Goal: Task Accomplishment & Management: Use online tool/utility

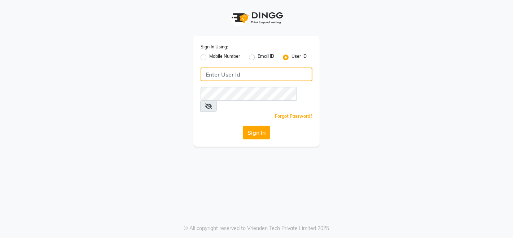
click at [252, 76] on input "Username" at bounding box center [257, 74] width 112 height 14
type input "sarisha"
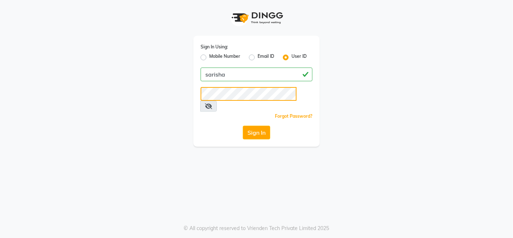
click at [243, 126] on button "Sign In" at bounding box center [256, 133] width 27 height 14
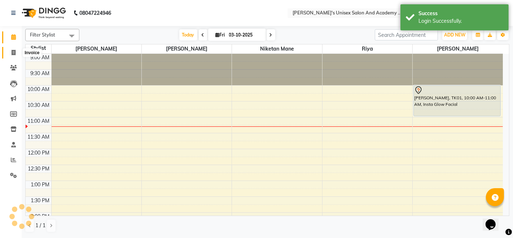
click at [11, 53] on span at bounding box center [13, 53] width 13 height 8
select select "665"
select select "service"
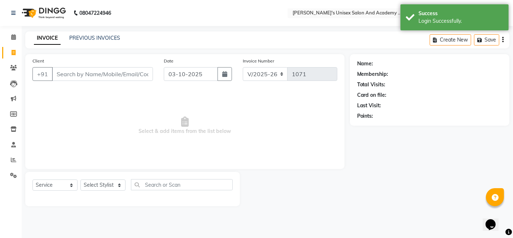
click at [86, 71] on input "Client" at bounding box center [102, 74] width 101 height 14
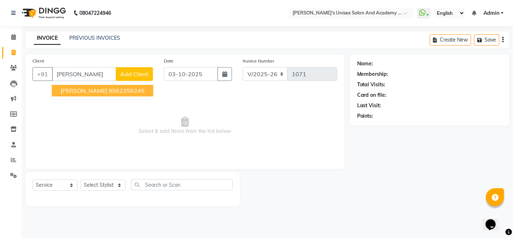
click at [109, 90] on ngb-highlight "9562256245" at bounding box center [127, 90] width 36 height 7
type input "9562256245"
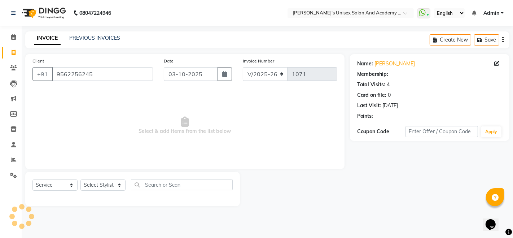
select select "1: Object"
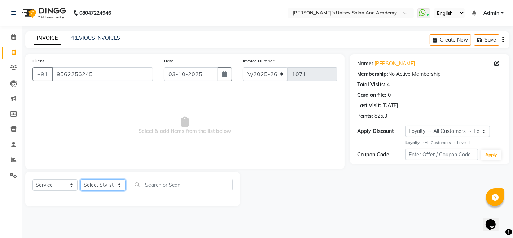
click at [97, 186] on select "Select Stylist [PERSON_NAME] Niketan Mane [PERSON_NAME] Sakshey Chandlaa [PERSO…" at bounding box center [102, 184] width 45 height 11
select select "85256"
click at [80, 179] on select "Select Stylist [PERSON_NAME] Niketan Mane [PERSON_NAME] Sakshey Chandlaa [PERSO…" at bounding box center [102, 184] width 45 height 11
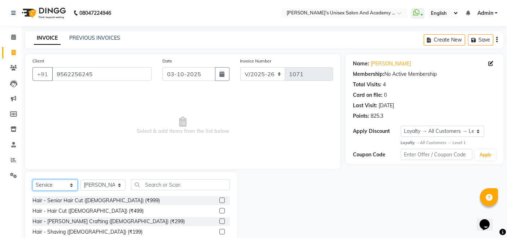
click at [66, 185] on select "Select Service Product Membership Package Voucher Prepaid Gift Card" at bounding box center [54, 184] width 45 height 11
click at [32, 179] on select "Select Service Product Membership Package Voucher Prepaid Gift Card" at bounding box center [54, 184] width 45 height 11
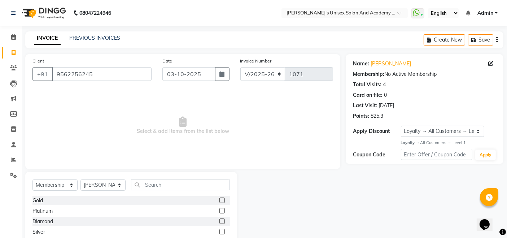
click at [220, 211] on label at bounding box center [221, 210] width 5 height 5
click at [220, 211] on input "checkbox" at bounding box center [221, 210] width 5 height 5
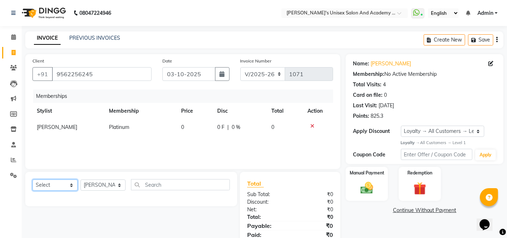
click at [71, 188] on select "Select Service Product Package Voucher Prepaid Gift Card" at bounding box center [54, 184] width 45 height 11
click at [32, 179] on select "Select Service Product Package Voucher Prepaid Gift Card" at bounding box center [54, 184] width 45 height 11
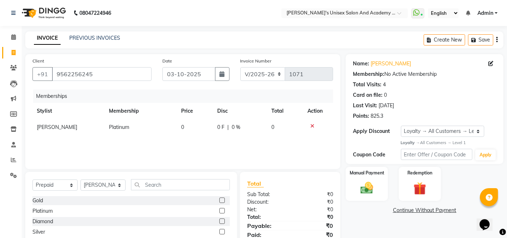
click at [222, 210] on label at bounding box center [221, 210] width 5 height 5
click at [222, 210] on input "checkbox" at bounding box center [221, 210] width 5 height 5
select select "select"
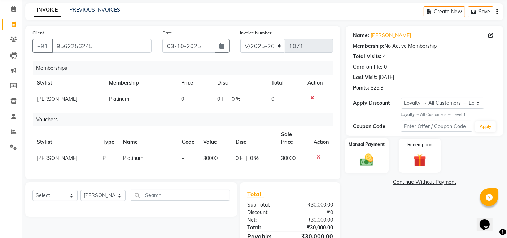
scroll to position [40, 0]
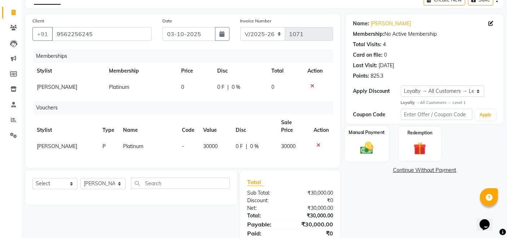
click at [376, 151] on img at bounding box center [367, 147] width 22 height 15
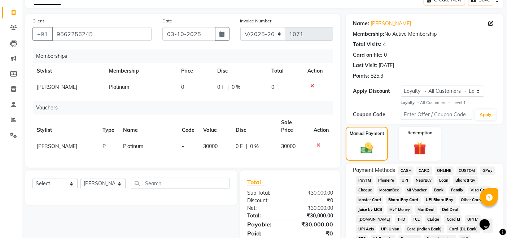
click at [421, 170] on span "CARD" at bounding box center [424, 170] width 16 height 8
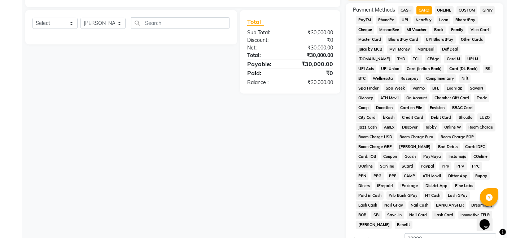
scroll to position [278, 0]
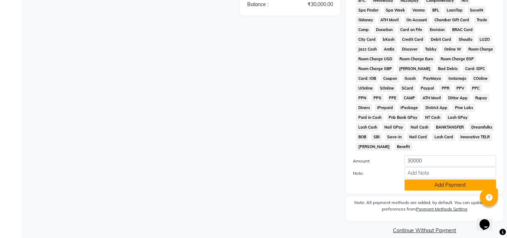
click at [424, 179] on button "Add Payment" at bounding box center [450, 184] width 92 height 11
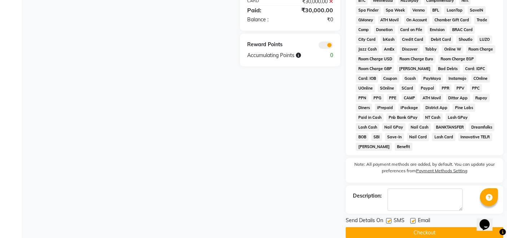
click at [430, 227] on button "Checkout" at bounding box center [425, 232] width 158 height 11
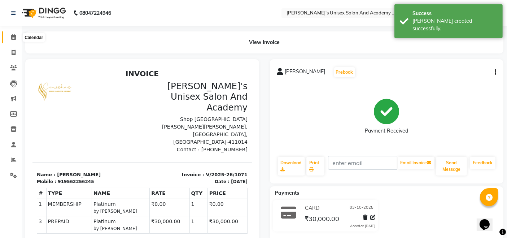
click at [16, 37] on span at bounding box center [13, 37] width 13 height 8
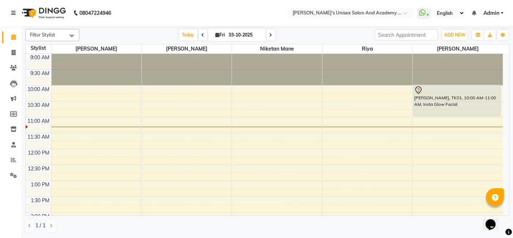
click at [425, 95] on div "[PERSON_NAME], TK01, 10:00 AM-11:00 AM, Insta Glow Facial" at bounding box center [457, 100] width 87 height 30
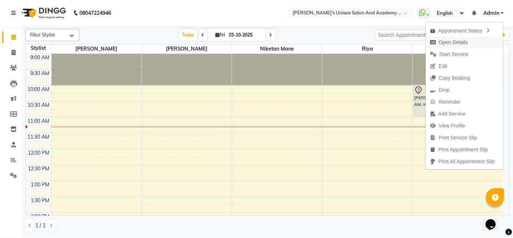
click at [441, 40] on span "Open Details" at bounding box center [453, 43] width 29 height 8
select select "7"
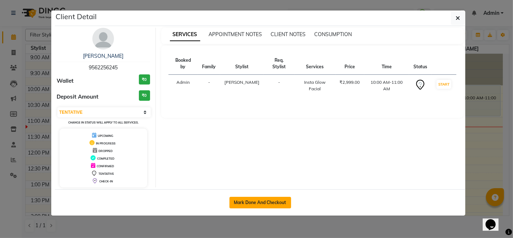
click at [267, 205] on button "Mark Done And Checkout" at bounding box center [260, 203] width 62 height 12
select select "service"
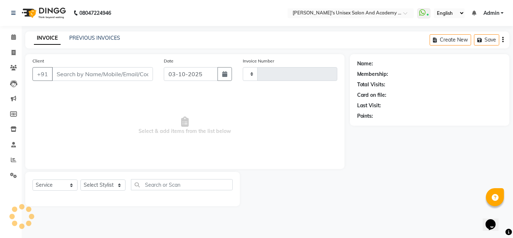
type input "1072"
select select "665"
type input "9562256245"
select select "85256"
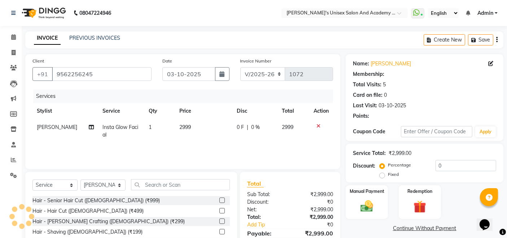
select select "2: Object"
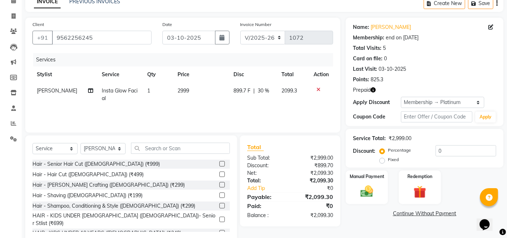
scroll to position [40, 0]
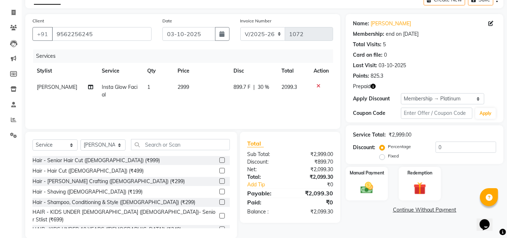
type input "30"
click at [170, 144] on input "text" at bounding box center [180, 144] width 99 height 11
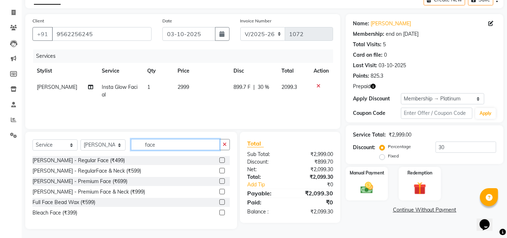
type input "face"
click at [219, 189] on label at bounding box center [221, 191] width 5 height 5
click at [219, 189] on input "checkbox" at bounding box center [221, 191] width 5 height 5
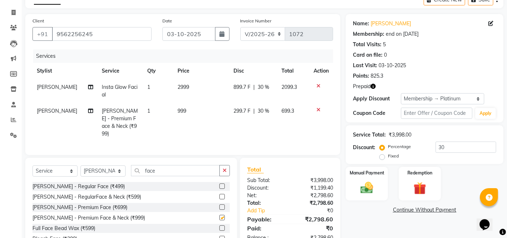
checkbox input "false"
click at [414, 195] on img at bounding box center [420, 188] width 22 height 17
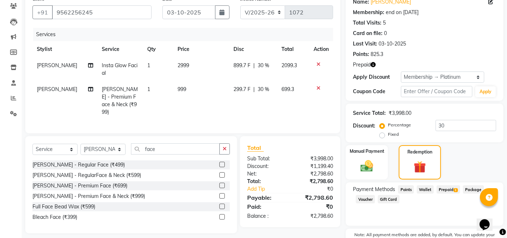
scroll to position [80, 0]
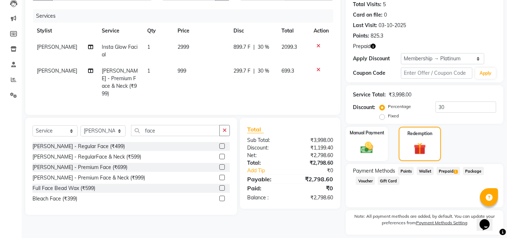
click at [439, 173] on span "Prepaid 1" at bounding box center [447, 171] width 23 height 8
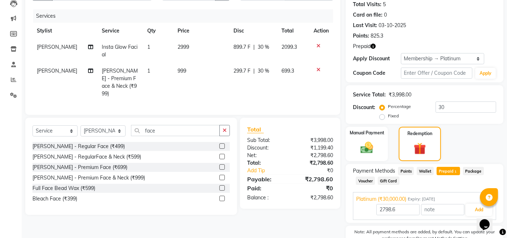
scroll to position [117, 0]
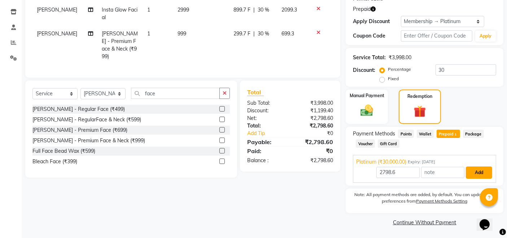
click at [488, 168] on button "Add" at bounding box center [479, 172] width 26 height 12
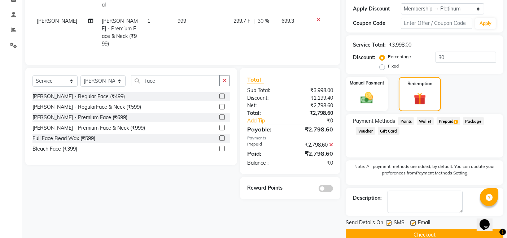
scroll to position [142, 0]
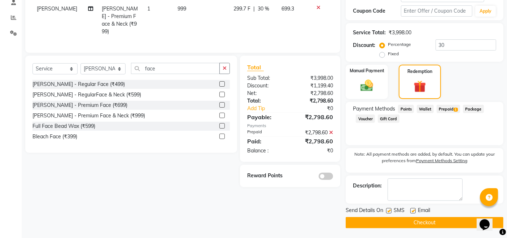
click at [442, 223] on button "Checkout" at bounding box center [425, 222] width 158 height 11
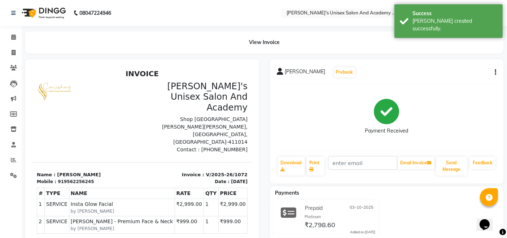
drag, startPoint x: 442, startPoint y: 223, endPoint x: 433, endPoint y: 216, distance: 11.3
drag, startPoint x: 433, startPoint y: 216, endPoint x: 14, endPoint y: 37, distance: 456.0
click at [14, 37] on icon at bounding box center [13, 36] width 5 height 5
